Goal: Check status: Check status

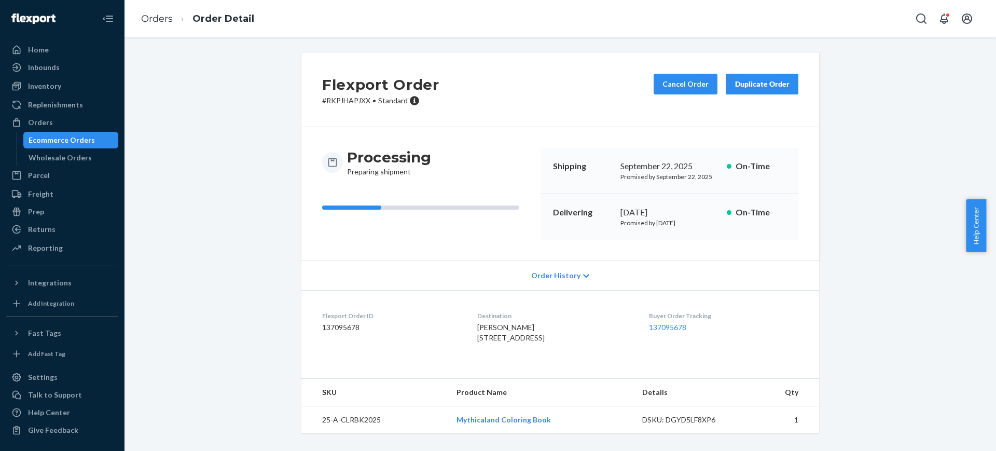
scroll to position [26, 0]
click at [80, 118] on div "Orders" at bounding box center [62, 122] width 110 height 15
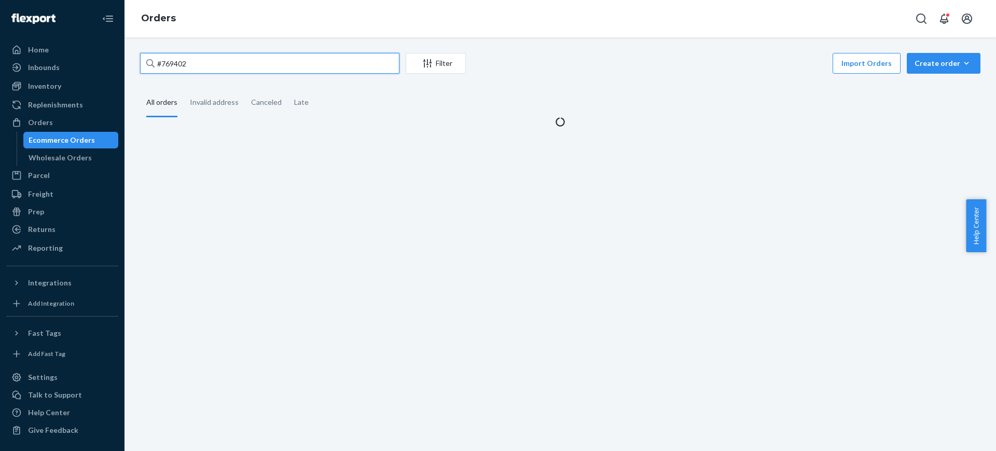
click at [178, 68] on input "#769402" at bounding box center [269, 63] width 259 height 21
paste input "8615"
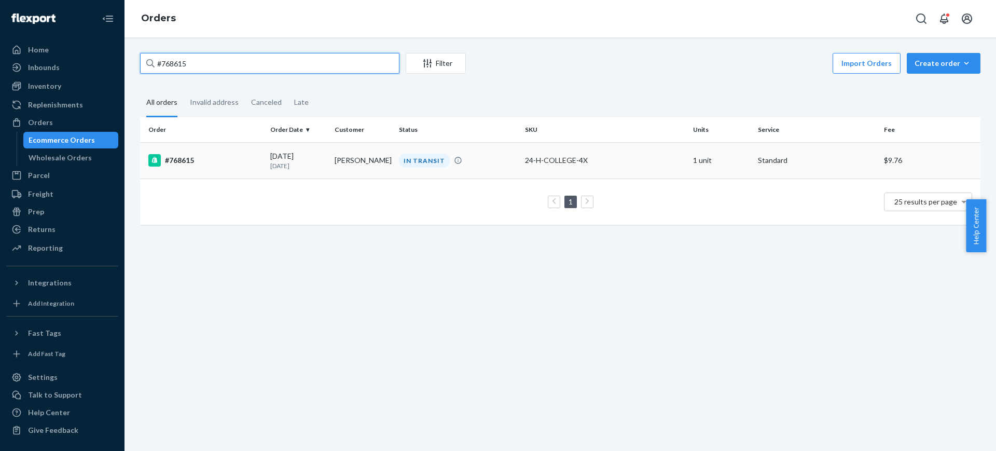
type input "#768615"
click at [349, 167] on td "[PERSON_NAME]" at bounding box center [363, 160] width 64 height 36
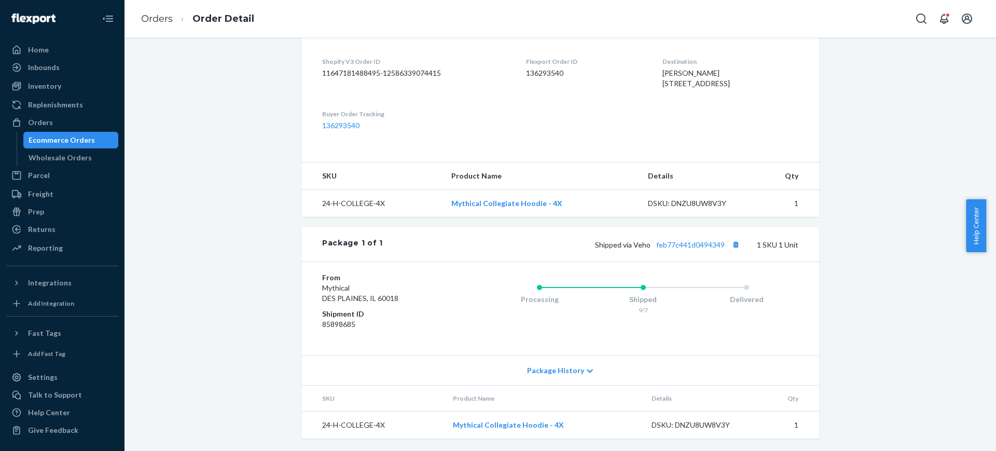
scroll to position [275, 0]
click at [679, 248] on link "feb77c441d0494349" at bounding box center [690, 244] width 68 height 9
